Goal: Information Seeking & Learning: Find specific fact

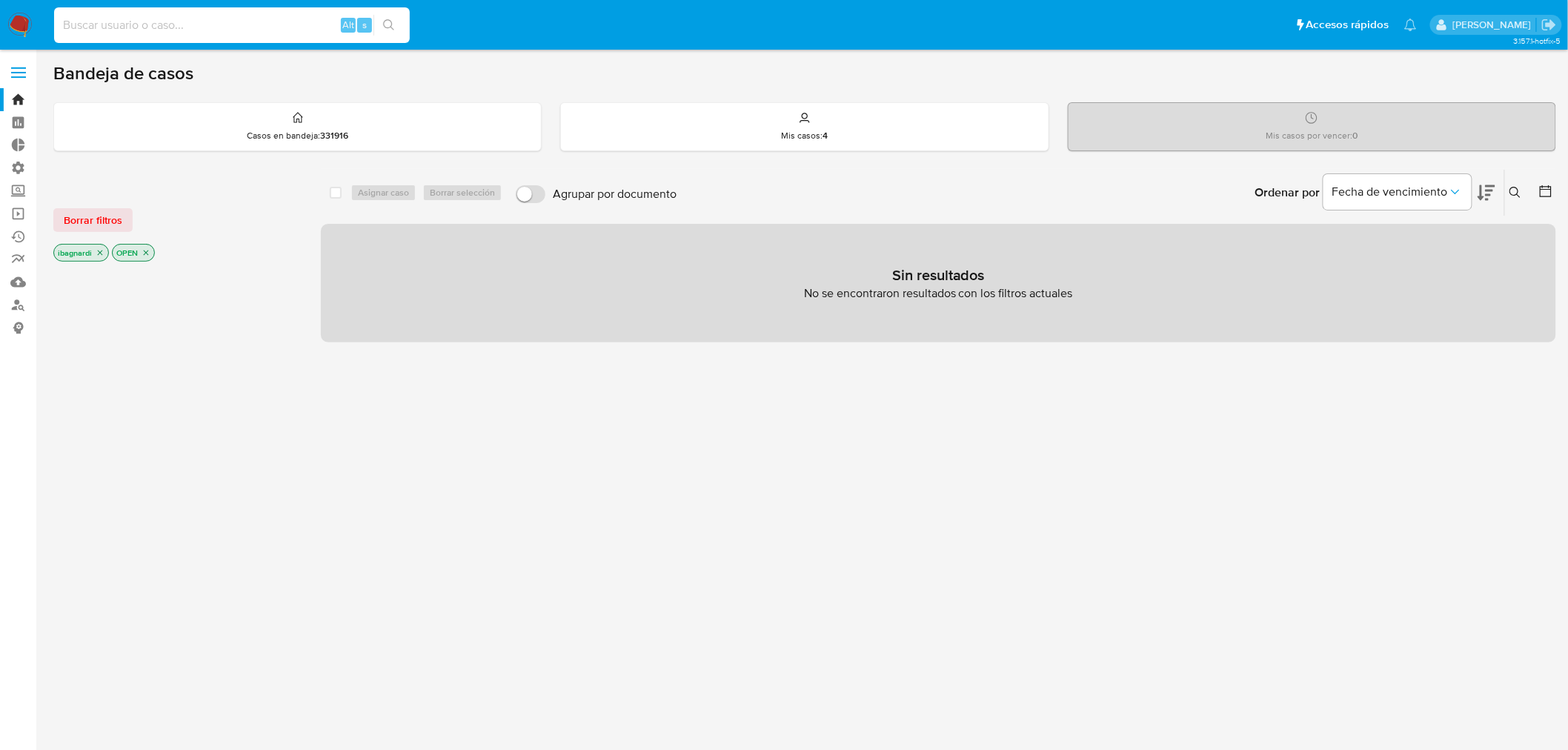
click at [202, 28] on input at bounding box center [231, 25] width 355 height 19
paste input "2636138043"
type input "2636138043"
click at [381, 24] on button "search-icon" at bounding box center [388, 25] width 30 height 21
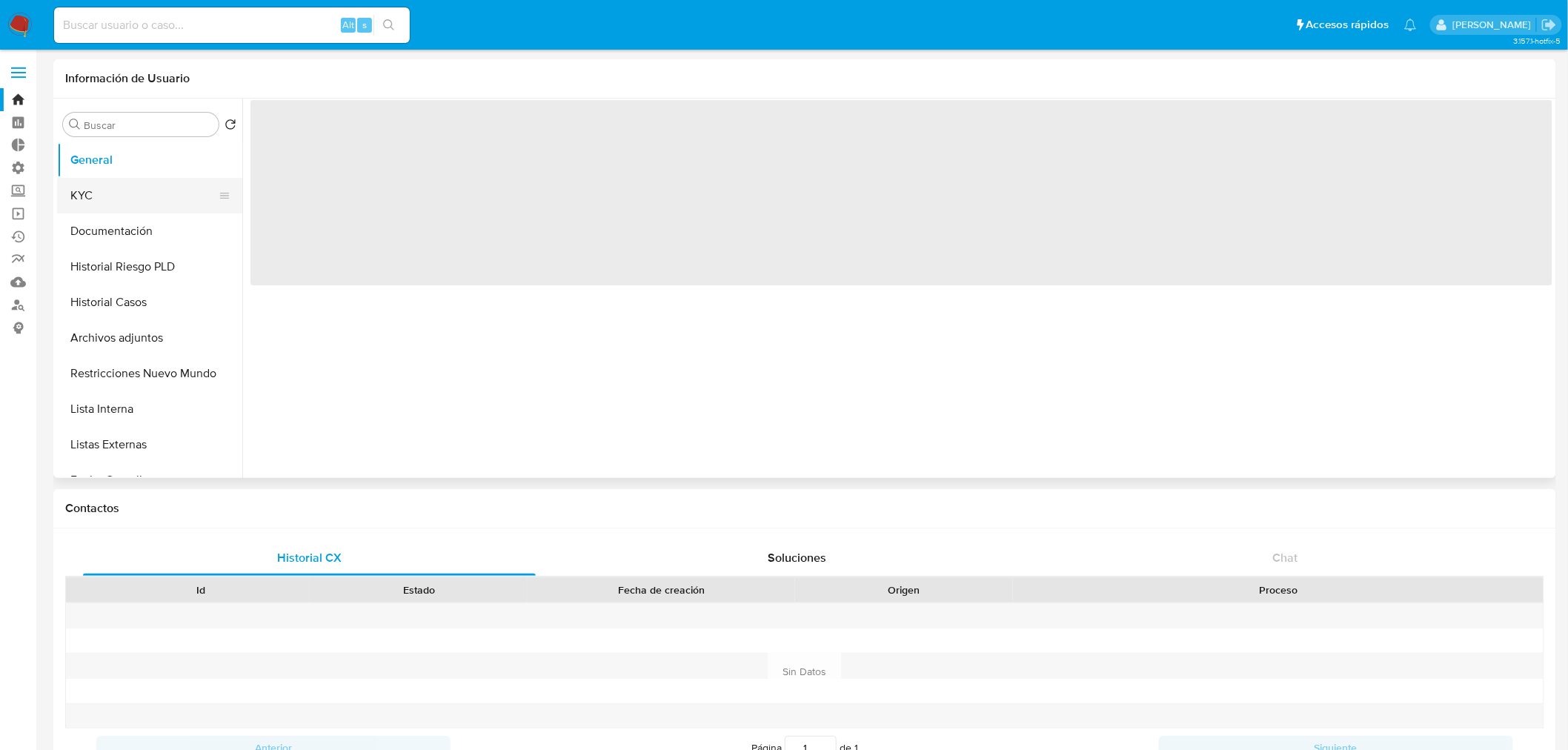
select select "10"
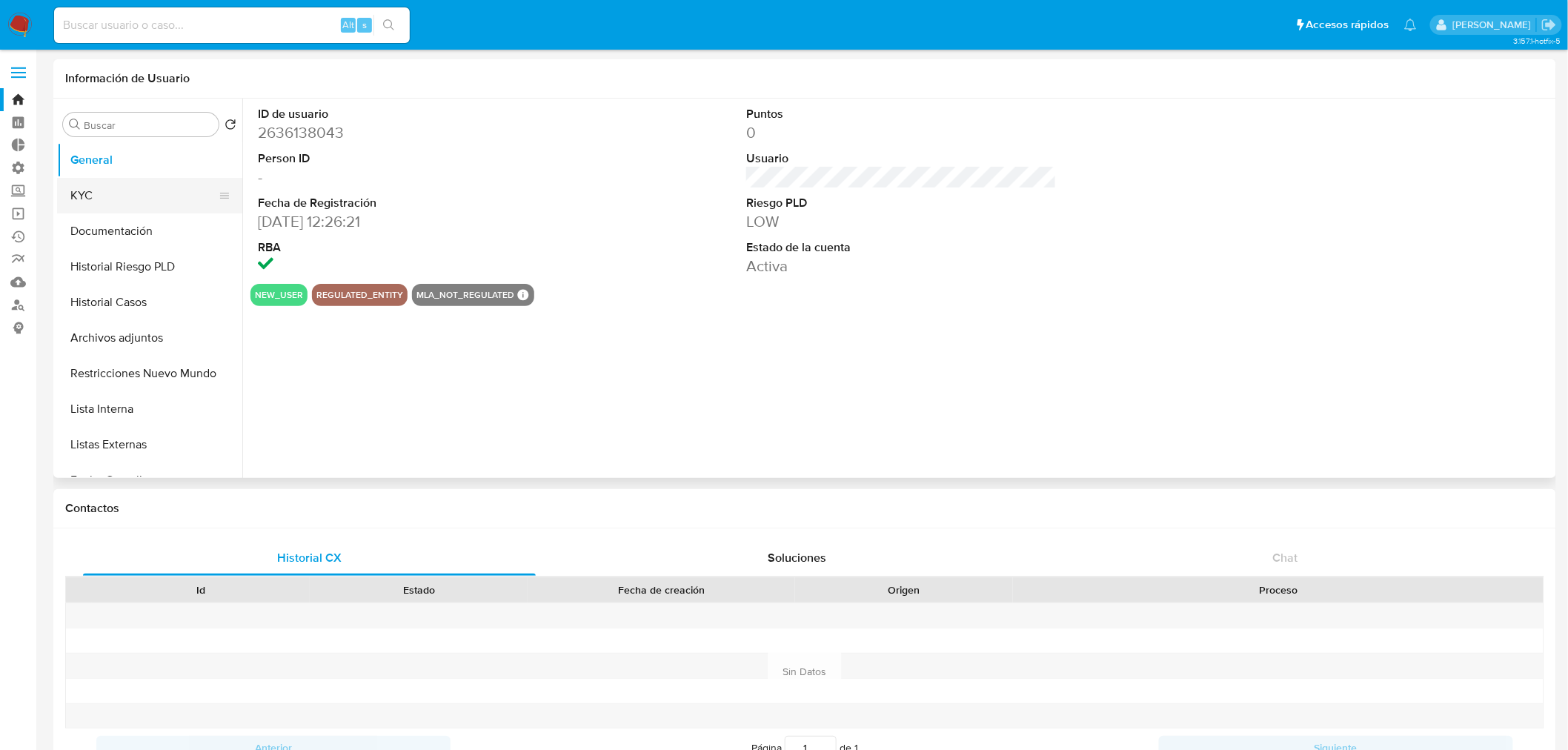
click at [114, 194] on button "KYC" at bounding box center [144, 195] width 174 height 35
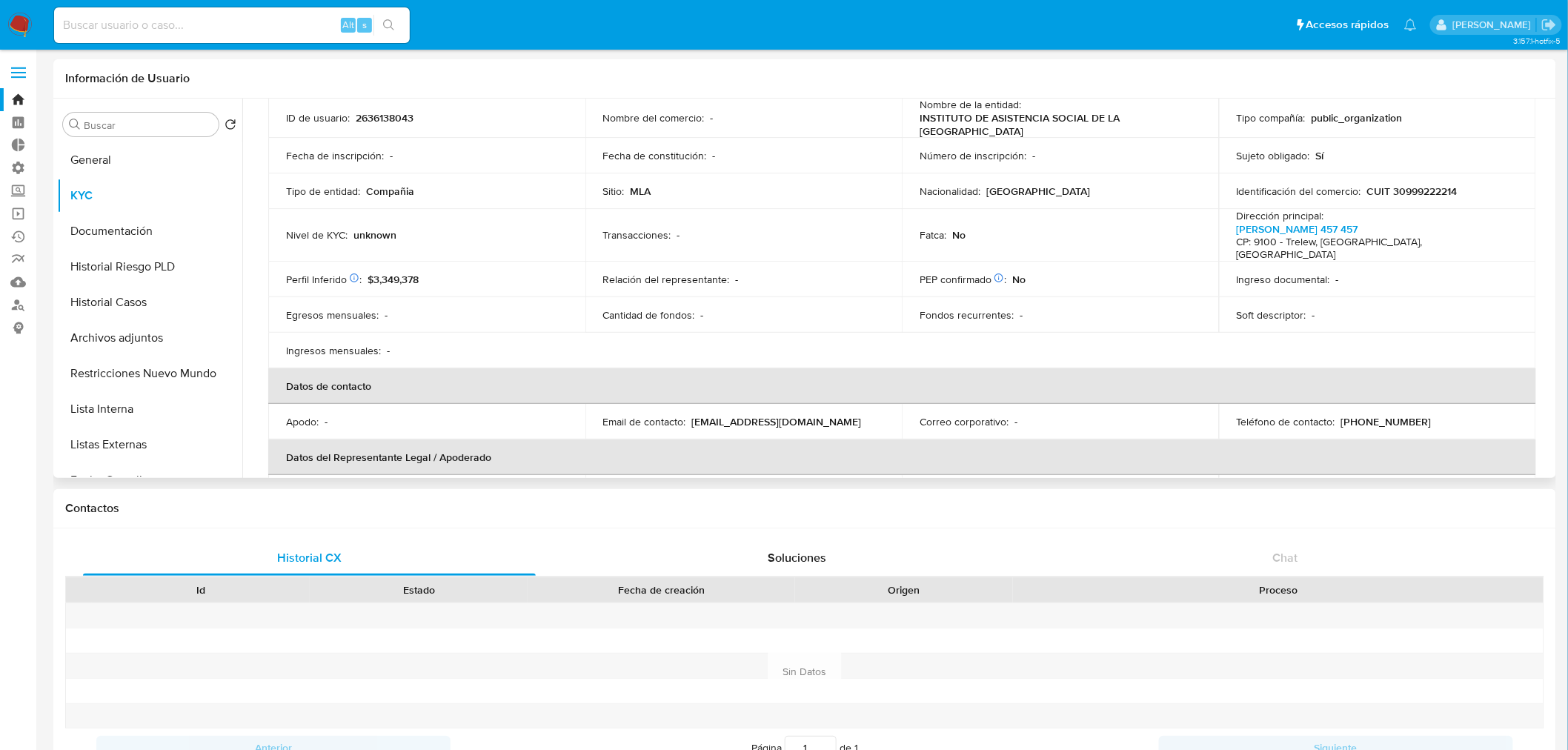
scroll to position [247, 0]
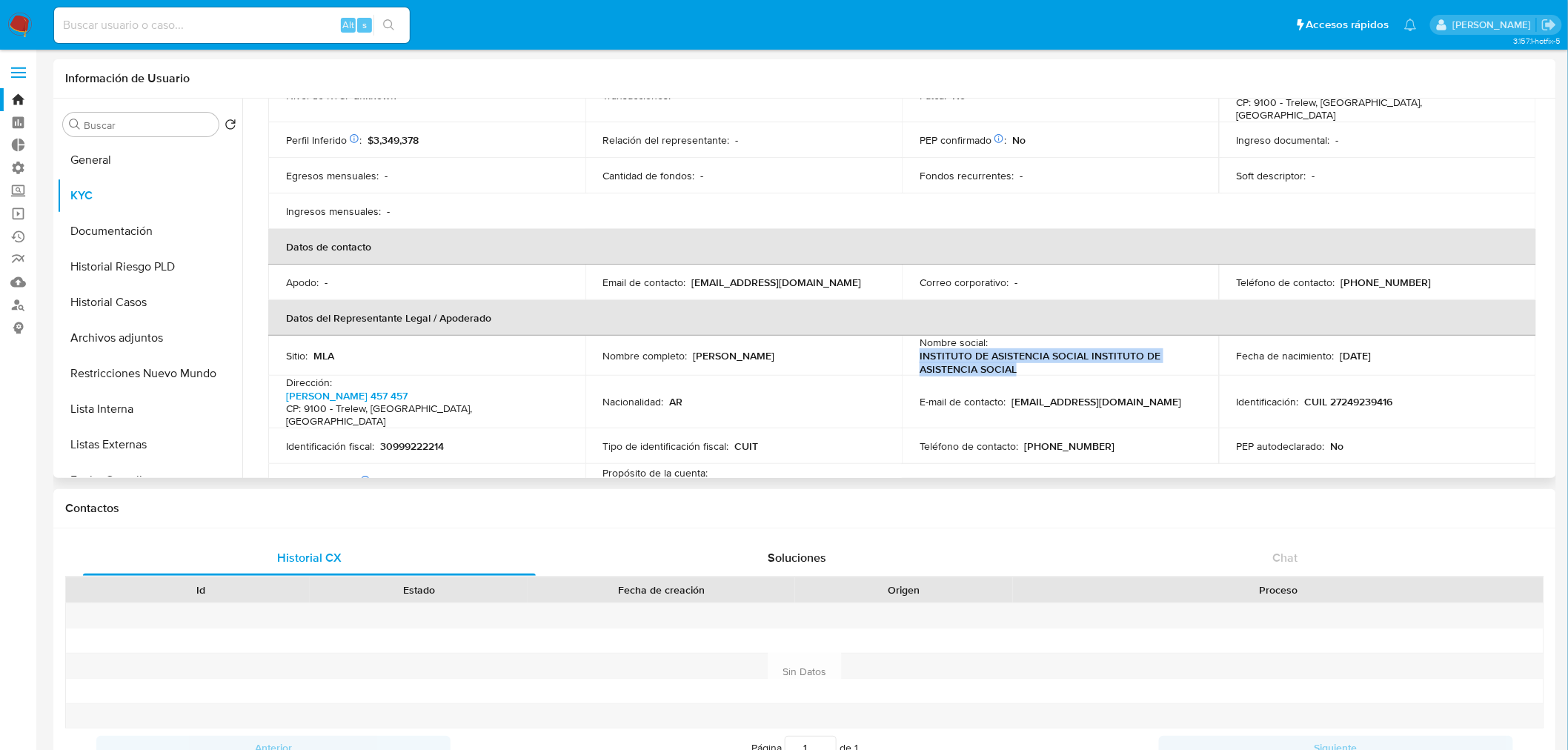
drag, startPoint x: 909, startPoint y: 339, endPoint x: 1013, endPoint y: 346, distance: 104.2
click at [1013, 345] on td "Nombre social : INSTITUTO DE ASISTENCIA SOCIAL INSTITUTO DE ASISTENCIA SOCIAL" at bounding box center [1060, 355] width 317 height 40
drag, startPoint x: 1018, startPoint y: 348, endPoint x: 900, endPoint y: 339, distance: 118.3
click at [901, 335] on td "Nombre social : INSTITUTO DE ASISTENCIA SOCIAL INSTITUTO DE ASISTENCIA SOCIAL" at bounding box center [1060, 355] width 317 height 40
copy p "INSTITUTO DE ASISTENCIA SOCIAL INSTITUTO DE ASISTENCIA SOCIAL"
